Goal: Information Seeking & Learning: Learn about a topic

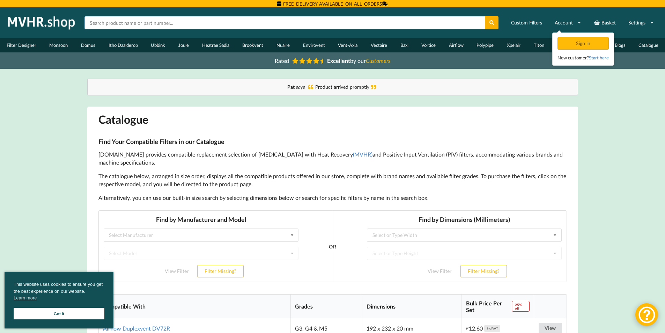
click at [127, 19] on input "text" at bounding box center [285, 22] width 401 height 13
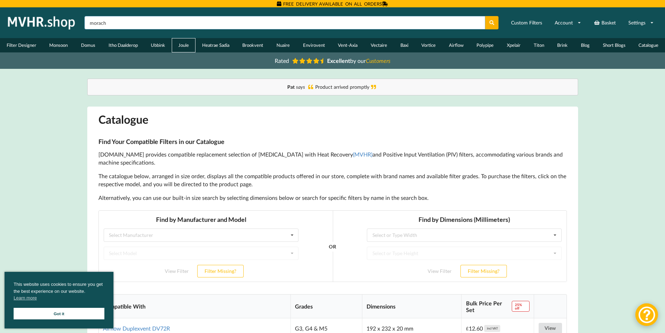
type input "morach"
click at [485, 16] on button at bounding box center [492, 22] width 14 height 13
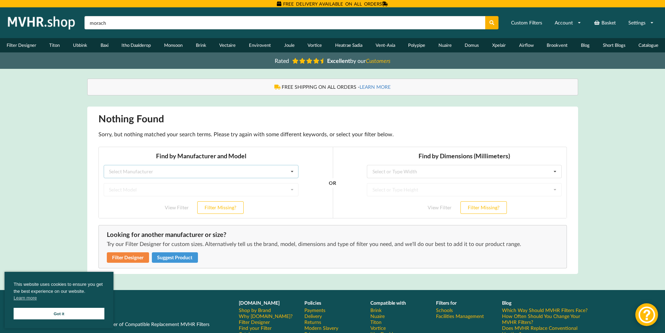
click at [142, 165] on div "Select Manufacturer Airflow Brink Brookvent Domus Envirovent Flakt Heatrae Sadi…" at bounding box center [200, 171] width 195 height 13
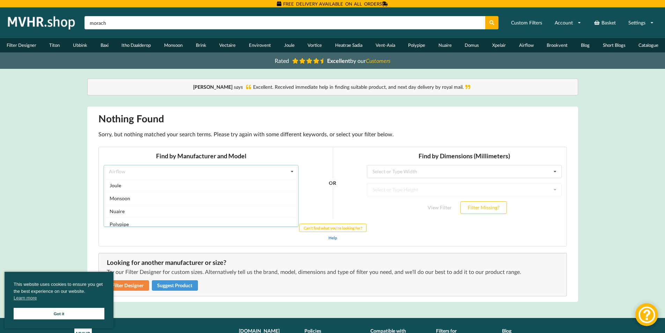
scroll to position [114, 0]
